Goal: Transaction & Acquisition: Book appointment/travel/reservation

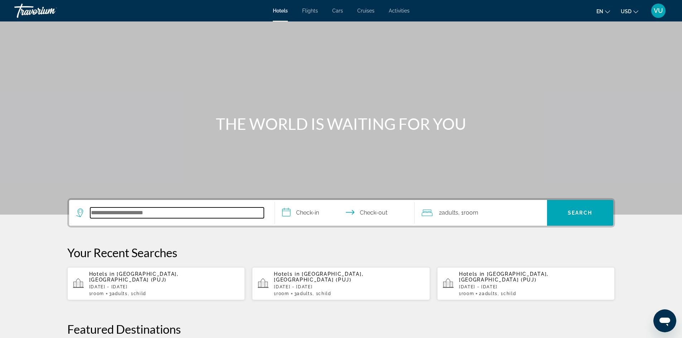
click at [200, 213] on input "Search hotel destination" at bounding box center [177, 213] width 174 height 11
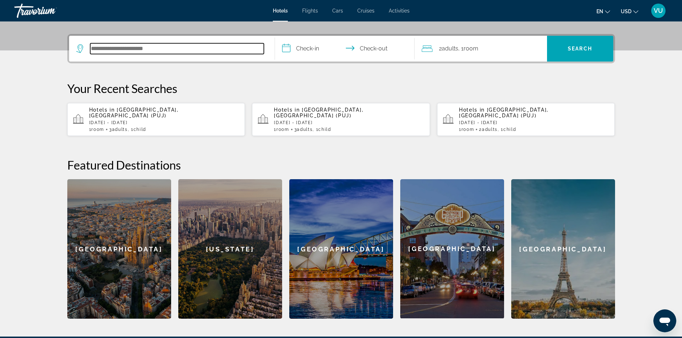
scroll to position [175, 0]
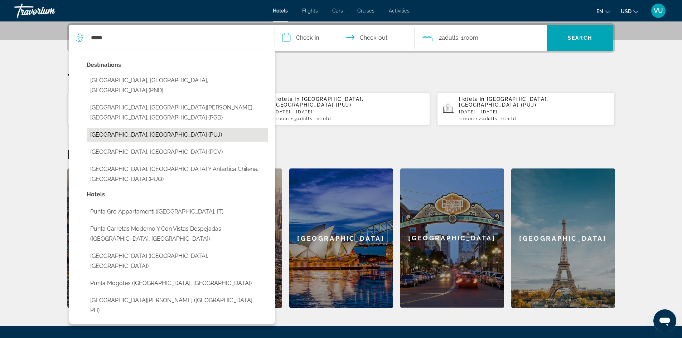
click at [133, 128] on button "[GEOGRAPHIC_DATA], [GEOGRAPHIC_DATA] (PUJ)" at bounding box center [177, 135] width 181 height 14
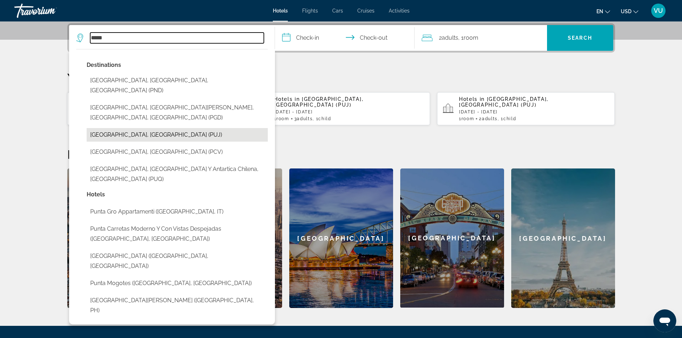
type input "**********"
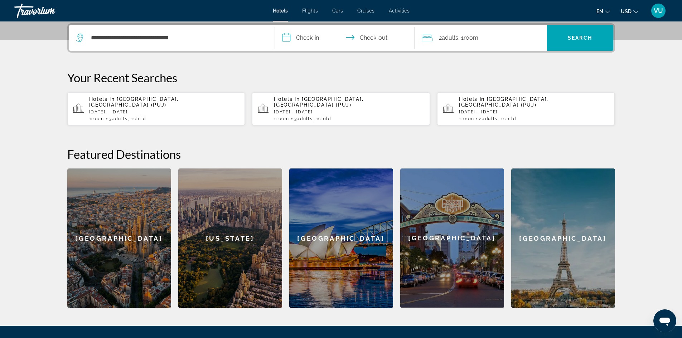
click at [312, 39] on input "**********" at bounding box center [346, 39] width 143 height 28
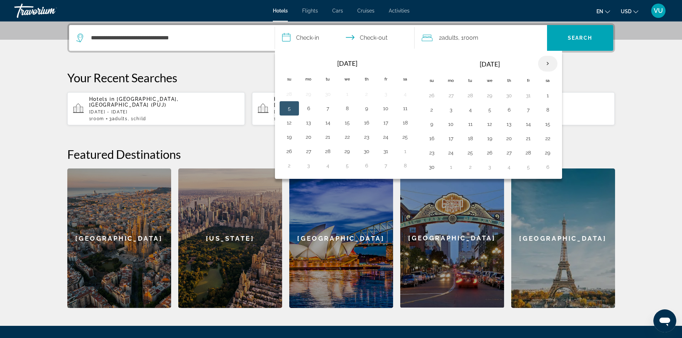
click at [549, 66] on th "Next month" at bounding box center [547, 64] width 19 height 16
click at [549, 109] on button "13" at bounding box center [547, 110] width 11 height 10
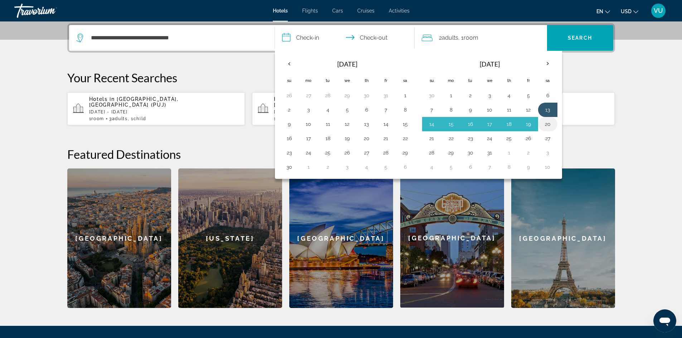
click at [547, 125] on button "20" at bounding box center [547, 124] width 11 height 10
type input "**********"
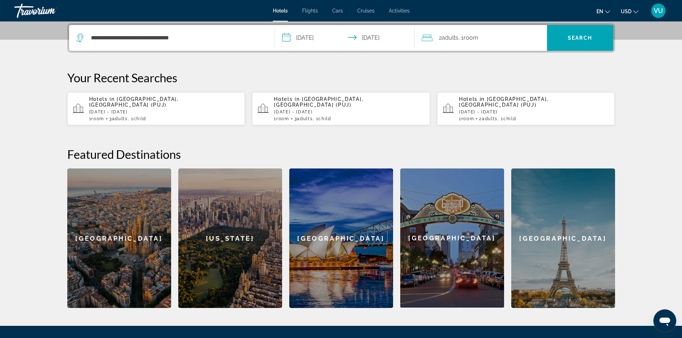
click at [475, 40] on span "Room" at bounding box center [471, 37] width 15 height 7
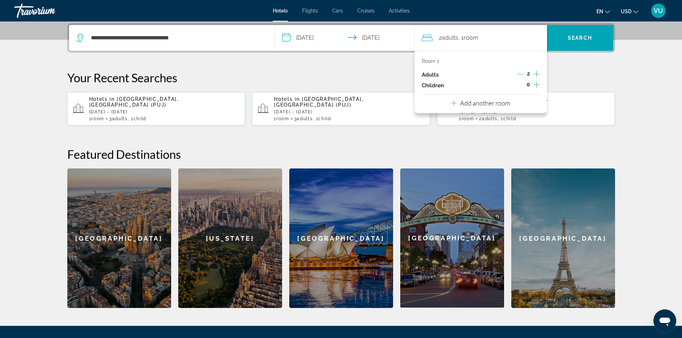
click at [537, 75] on icon "Increment adults" at bounding box center [537, 74] width 6 height 6
click at [535, 85] on icon "Increment children" at bounding box center [537, 85] width 6 height 9
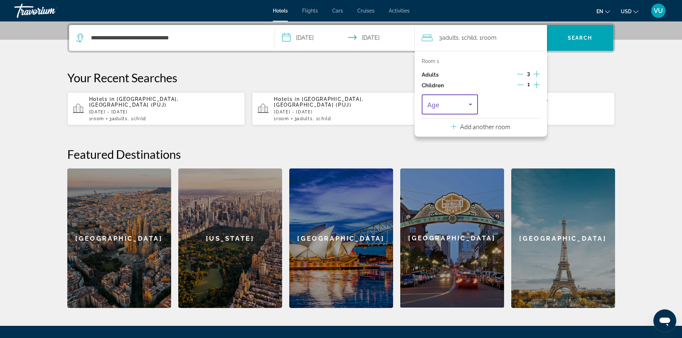
click at [459, 105] on span "Travelers: 3 adults, 1 child" at bounding box center [449, 104] width 42 height 9
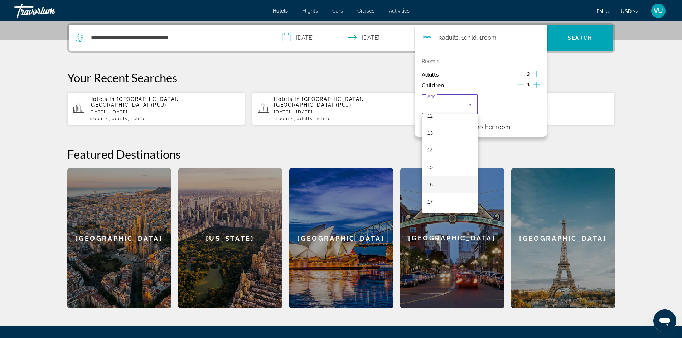
scroll to position [217, 0]
click at [435, 163] on mat-option "15" at bounding box center [450, 167] width 57 height 17
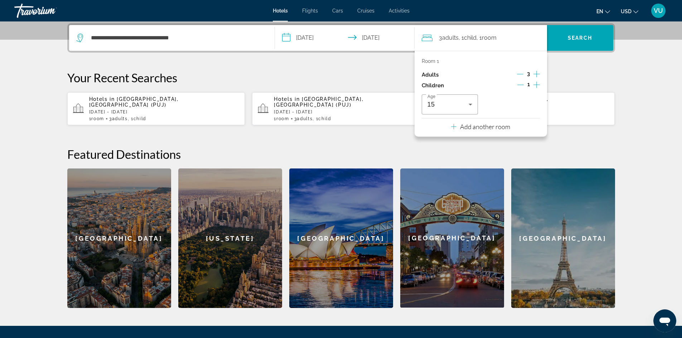
click at [678, 91] on section "**********" at bounding box center [341, 67] width 682 height 484
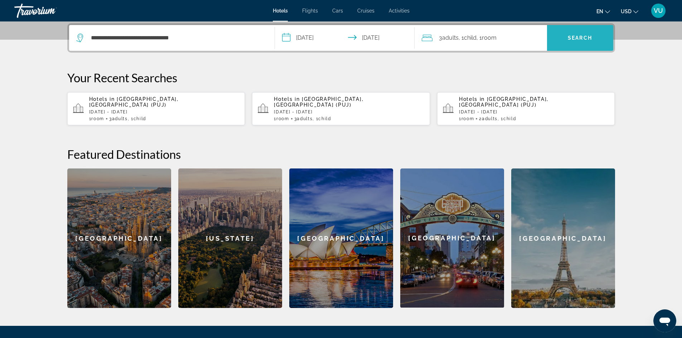
click at [599, 40] on span "Search" at bounding box center [580, 37] width 66 height 17
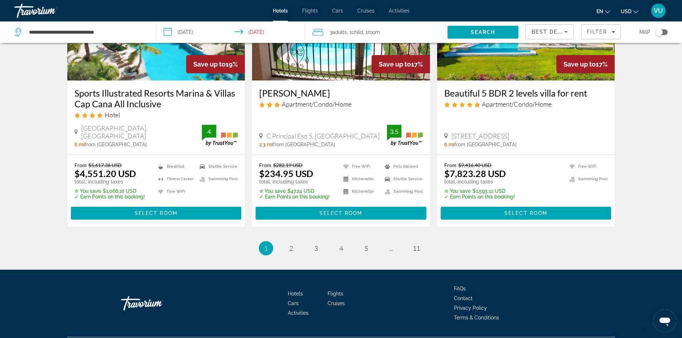
scroll to position [928, 0]
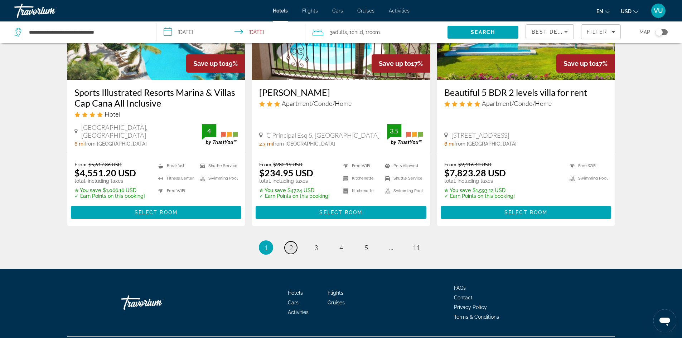
click at [295, 242] on link "page 2" at bounding box center [291, 248] width 13 height 13
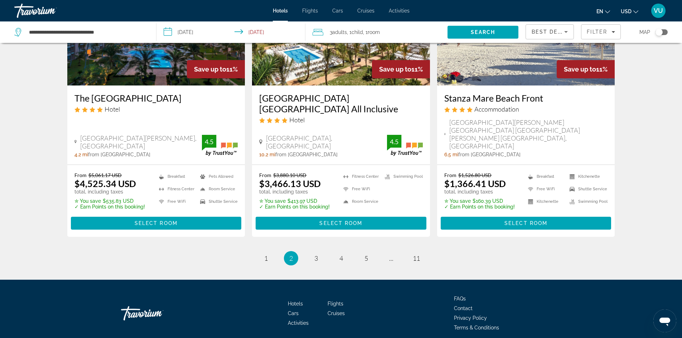
scroll to position [936, 0]
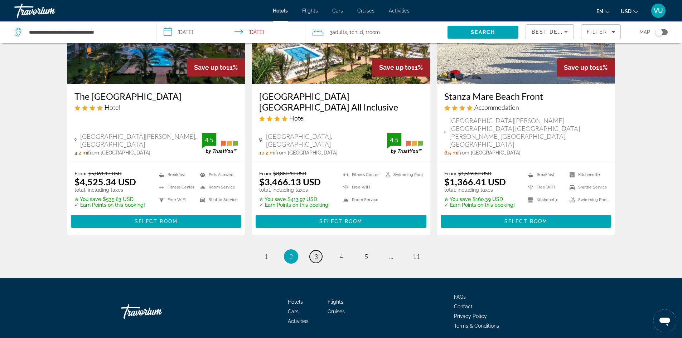
click at [315, 253] on span "3" at bounding box center [316, 257] width 4 height 8
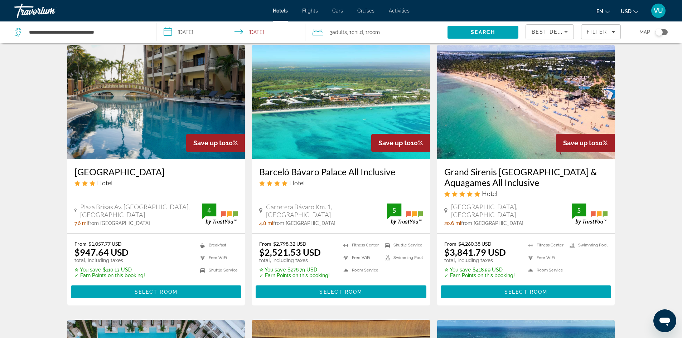
scroll to position [36, 0]
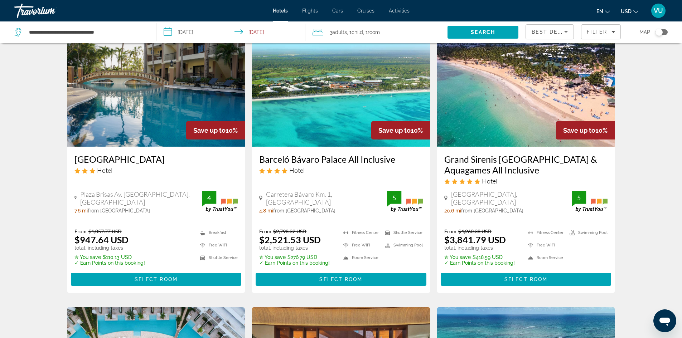
click at [328, 157] on h3 "Barceló Bávaro Palace All Inclusive" at bounding box center [341, 159] width 164 height 11
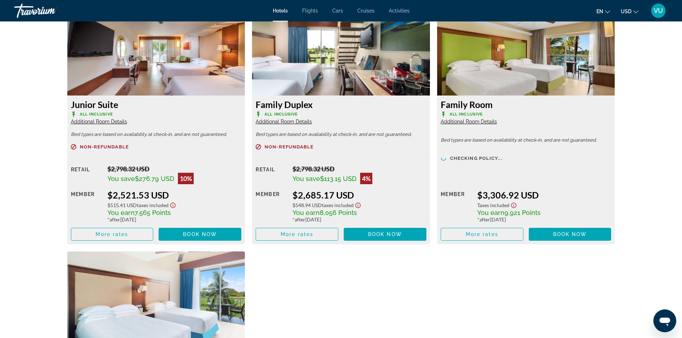
scroll to position [1003, 0]
